Goal: Information Seeking & Learning: Learn about a topic

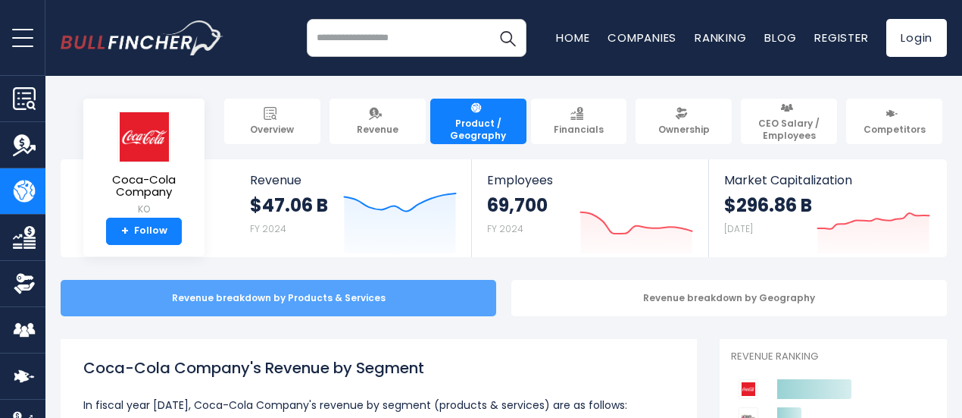
click at [338, 309] on div "Revenue breakdown by Products & Services" at bounding box center [279, 298] width 436 height 36
click at [374, 307] on div "Revenue breakdown by Products & Services" at bounding box center [279, 298] width 436 height 36
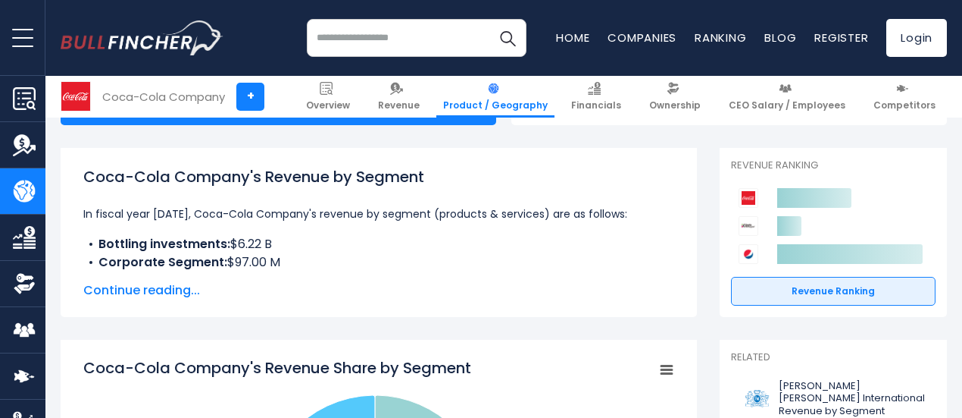
scroll to position [203, 0]
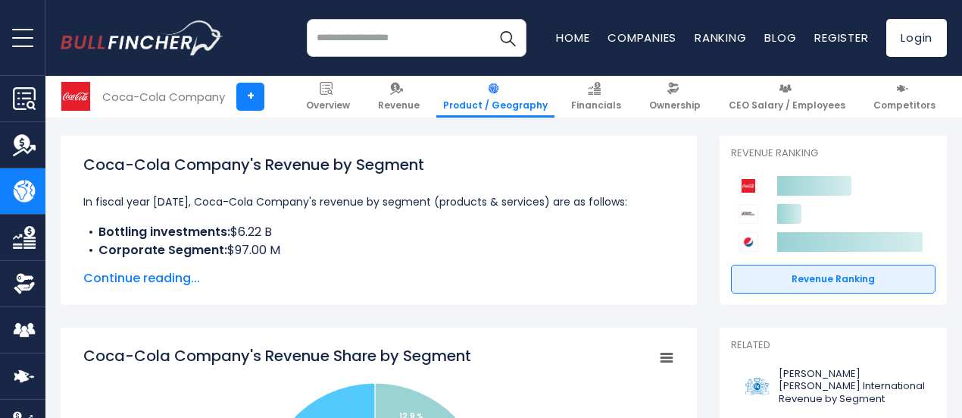
click at [162, 277] on span "Continue reading..." at bounding box center [378, 278] width 591 height 18
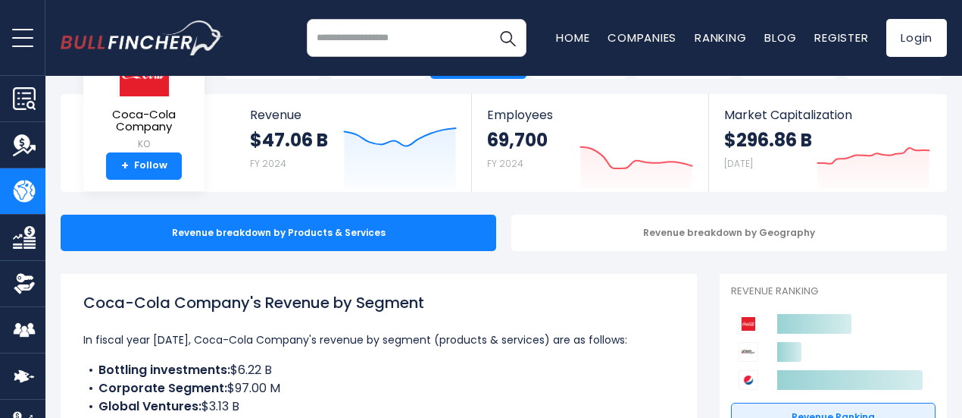
scroll to position [0, 0]
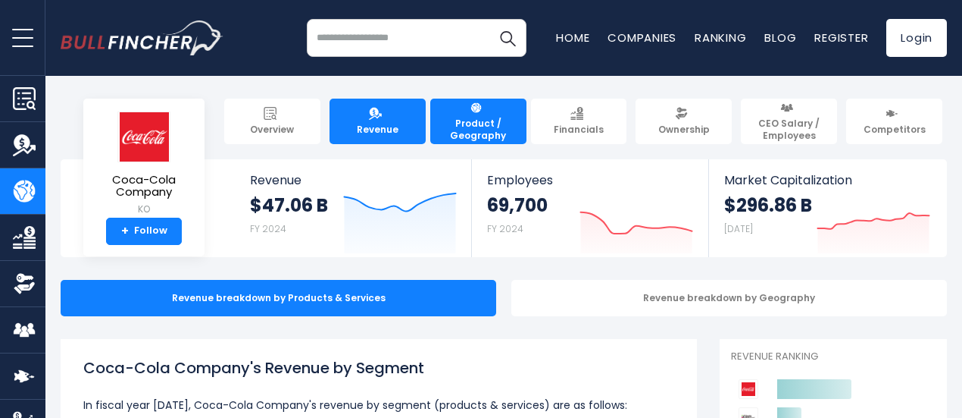
click at [378, 128] on link "Revenue" at bounding box center [378, 121] width 96 height 45
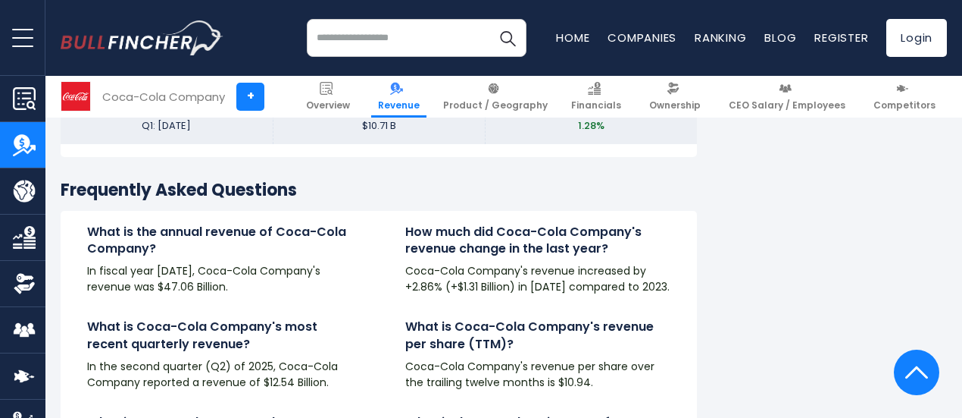
scroll to position [3516, 0]
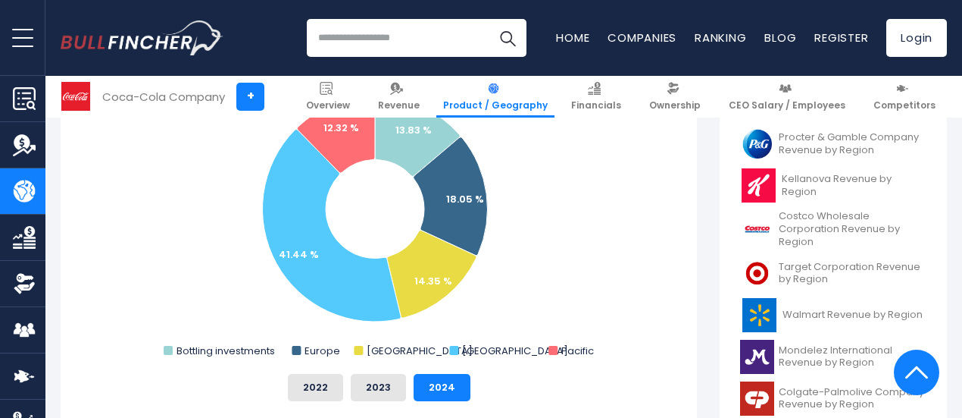
scroll to position [474, 0]
click at [541, 270] on rect "Coca-Cola Company's Revenue Share by Region" at bounding box center [378, 210] width 591 height 303
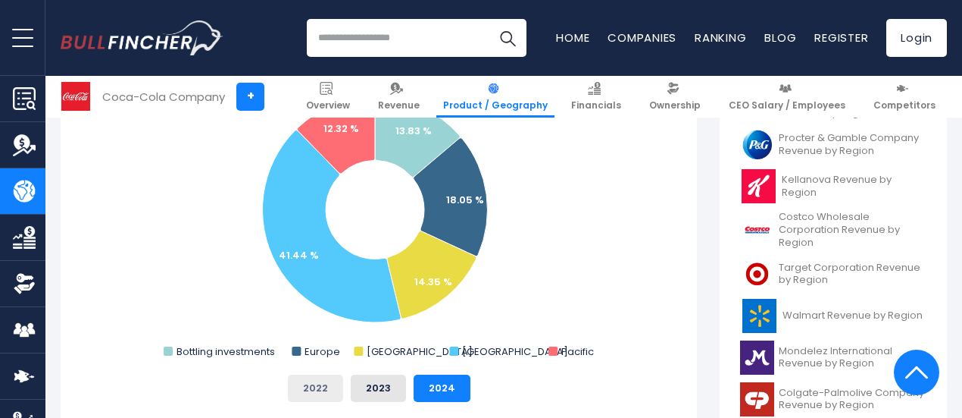
click at [316, 392] on button "2022" at bounding box center [315, 387] width 55 height 27
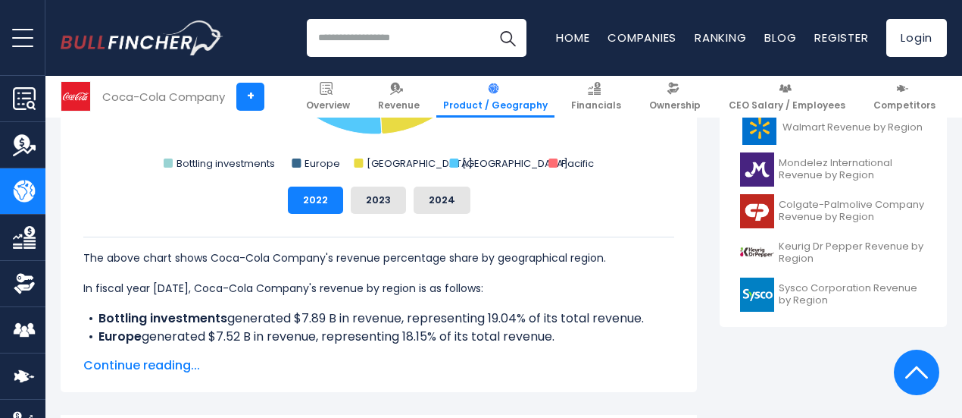
scroll to position [659, 0]
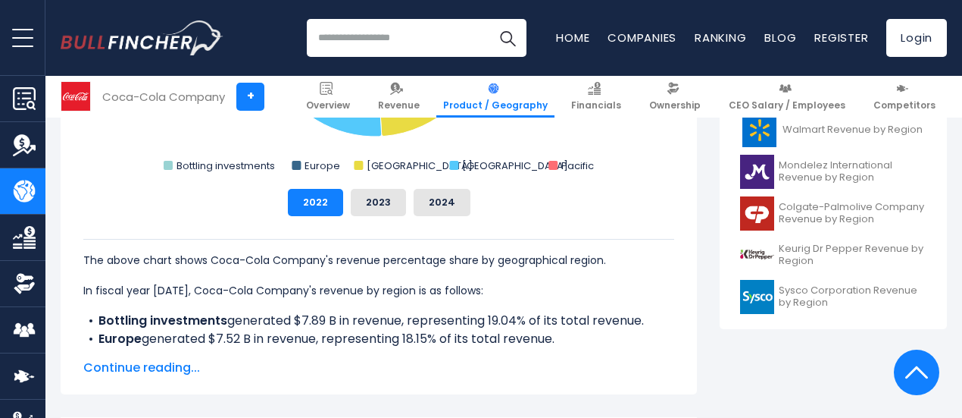
click at [119, 366] on span "Continue reading..." at bounding box center [378, 367] width 591 height 18
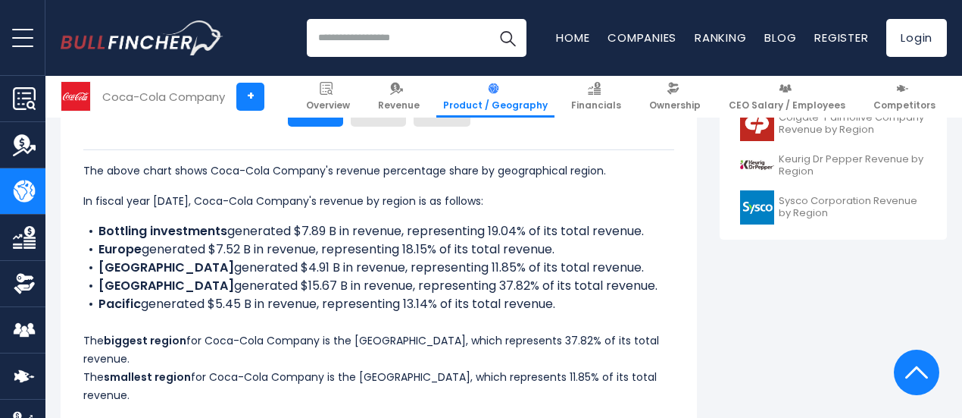
scroll to position [748, 0]
click at [286, 314] on li "Pacific generated $5.45 B in revenue, representing 13.14% of its total revenue." at bounding box center [378, 305] width 591 height 18
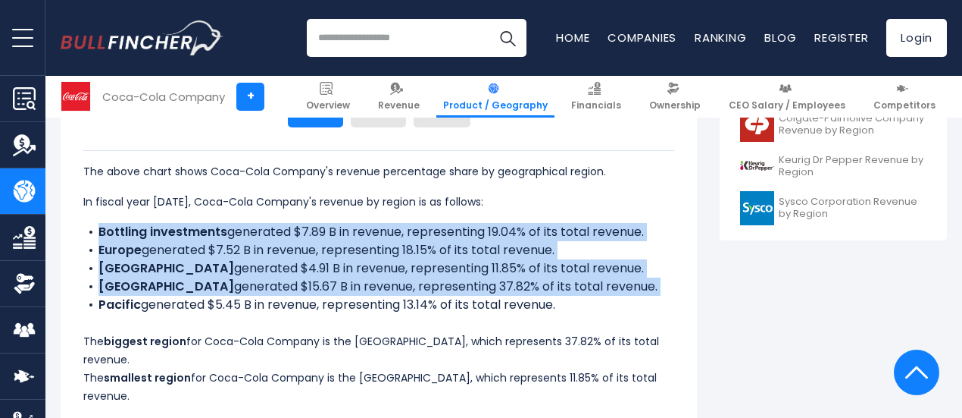
click at [286, 314] on li "Pacific generated $5.45 B in revenue, representing 13.14% of its total revenue." at bounding box center [378, 305] width 591 height 18
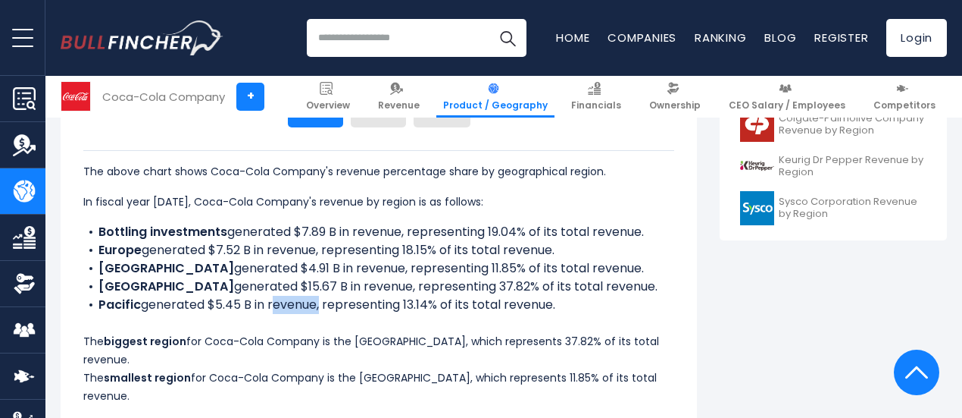
click at [286, 314] on li "Pacific generated $5.45 B in revenue, representing 13.14% of its total revenue." at bounding box center [378, 305] width 591 height 18
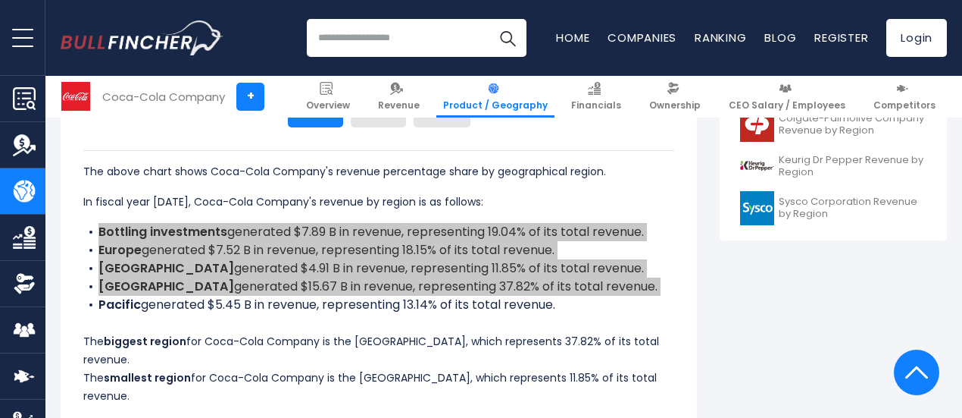
click at [286, 314] on li "Pacific generated $5.45 B in revenue, representing 13.14% of its total revenue." at bounding box center [378, 305] width 591 height 18
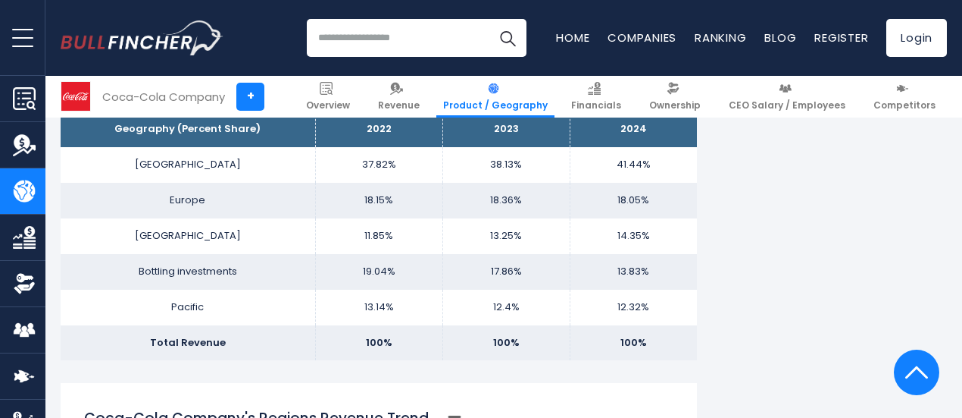
scroll to position [1166, 0]
